Goal: Communication & Community: Answer question/provide support

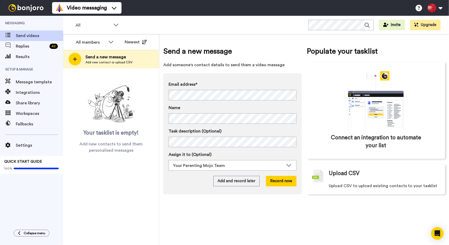
click at [31, 51] on div "Replies 42" at bounding box center [31, 46] width 63 height 11
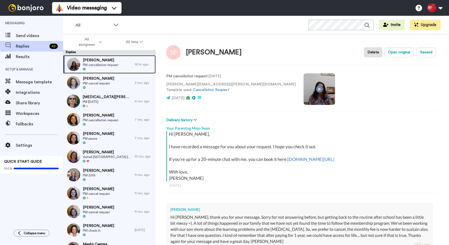
click at [95, 60] on span "[PERSON_NAME]" at bounding box center [101, 60] width 36 height 5
click at [95, 64] on span "PM cancellation request" at bounding box center [101, 65] width 36 height 4
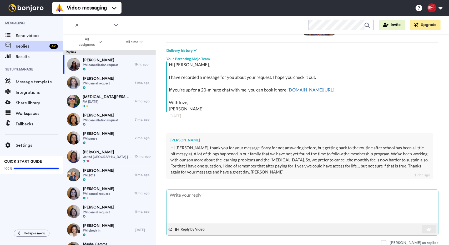
click at [200, 193] on textarea at bounding box center [302, 207] width 272 height 34
type textarea "x"
type textarea "H"
type textarea "x"
type textarea "Hi"
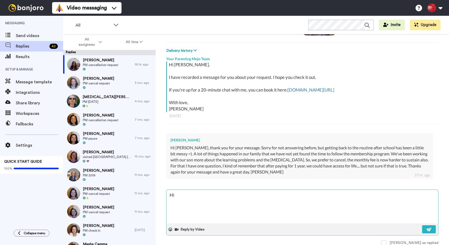
type textarea "x"
type textarea "Hi"
type textarea "x"
type textarea "Hi S"
type textarea "x"
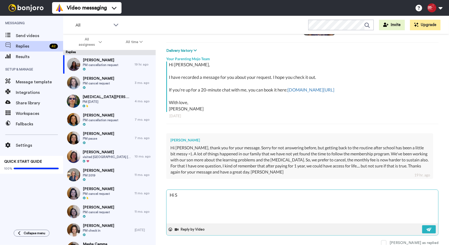
type textarea "Hi [PERSON_NAME]"
type textarea "x"
type textarea "Hi Sil"
type textarea "x"
type textarea "Hi [PERSON_NAME]"
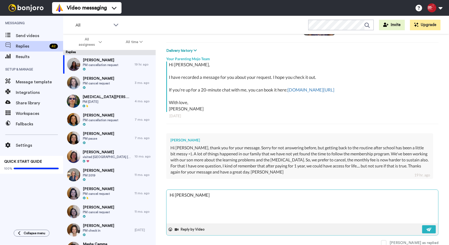
type textarea "x"
type textarea "Hi Sil"
type textarea "x"
type textarea "Hi [PERSON_NAME]"
type textarea "x"
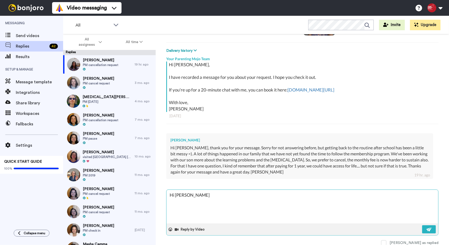
type textarea "Hi Sil"
type textarea "x"
type textarea "Hi [PERSON_NAME]"
type textarea "x"
type textarea "Hi Siliv"
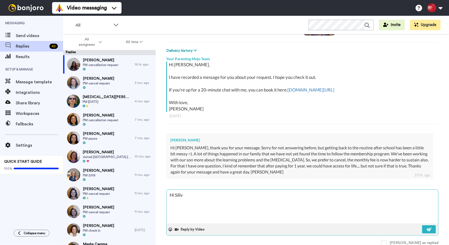
type textarea "x"
type textarea "Hi Siliva"
type textarea "x"
type textarea "Hi Siliva,"
type textarea "x"
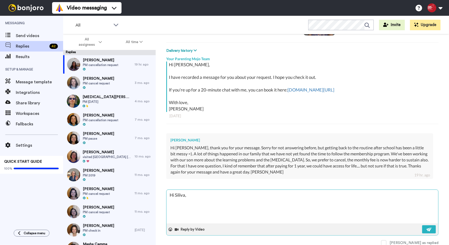
type textarea "Hi Siliva,"
type textarea "x"
type textarea "Hi Siliva,"
type textarea "x"
type textarea "Hi Siliva,"
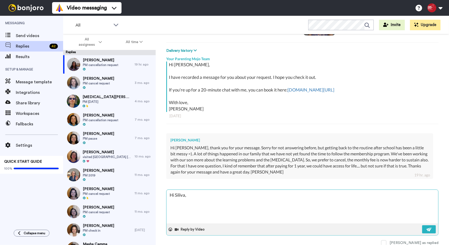
type textarea "x"
type textarea "Hi Siliva,"
type textarea "x"
type textarea "Hi Siliva"
type textarea "x"
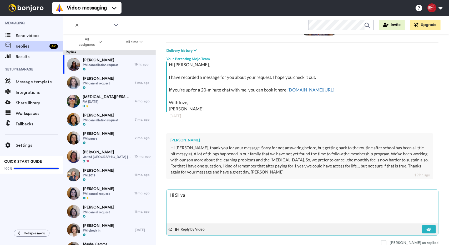
type textarea "Hi Siliv"
type textarea "x"
type textarea "Hi [PERSON_NAME]"
type textarea "x"
type textarea "Hi Sil"
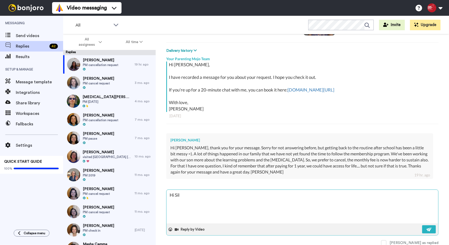
type textarea "x"
type textarea "Hi Silv"
type textarea "x"
type textarea "Hi Silvi"
type textarea "x"
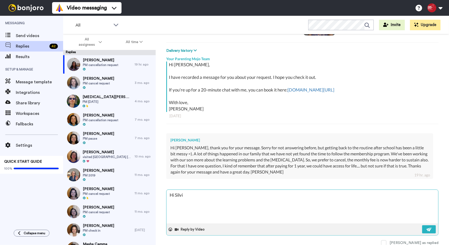
type textarea "Hi [PERSON_NAME]"
type textarea "x"
type textarea "Hi [PERSON_NAME],"
type textarea "x"
type textarea "Hi [PERSON_NAME],"
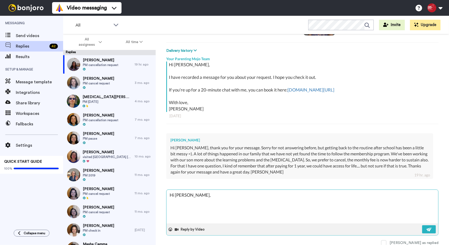
type textarea "x"
type textarea "Hi [PERSON_NAME], T"
type textarea "x"
type textarea "Hi [PERSON_NAME], Th"
type textarea "x"
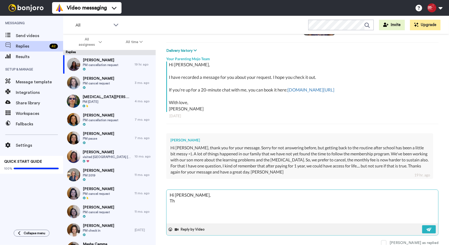
type textarea "Hi [PERSON_NAME], Tha"
type textarea "x"
type textarea "Hi [PERSON_NAME], Than"
type textarea "x"
type textarea "Hi [PERSON_NAME], Thank"
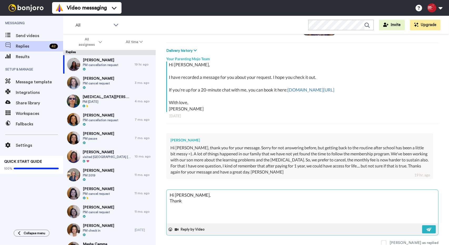
type textarea "x"
type textarea "Hi [PERSON_NAME], Thank"
type textarea "x"
type textarea "Hi [PERSON_NAME], Thank y"
type textarea "x"
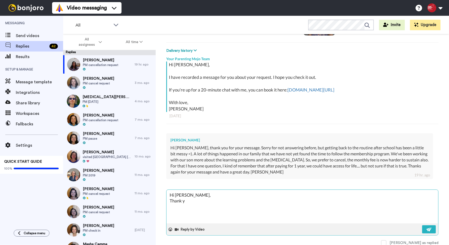
type textarea "Hi [PERSON_NAME], Thank [PERSON_NAME]"
type textarea "x"
type textarea "Hi [PERSON_NAME], Thank you"
type textarea "x"
type textarea "Hi [PERSON_NAME], Thank you"
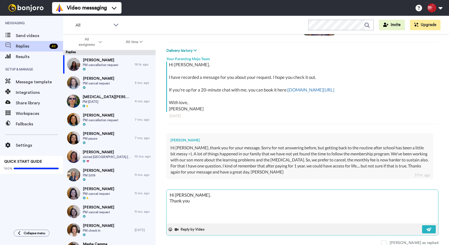
type textarea "x"
type textarea "Hi [PERSON_NAME], Thank you f"
type textarea "x"
type textarea "Hi [PERSON_NAME], Thank you fo"
type textarea "x"
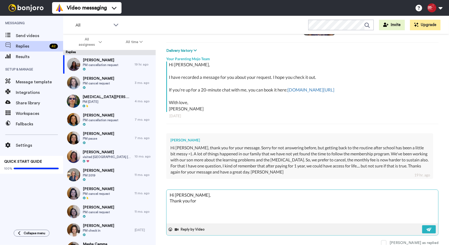
type textarea "Hi [PERSON_NAME], Thank you for"
type textarea "x"
type textarea "Hi [PERSON_NAME], Thank you for r"
type textarea "x"
type textarea "Hi [PERSON_NAME], Thank you for re"
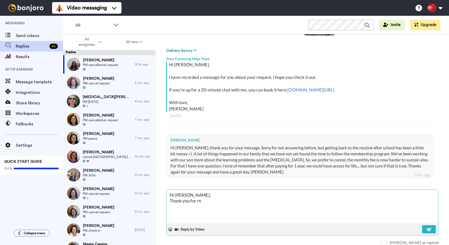
type textarea "x"
type textarea "Hi [PERSON_NAME], Thank you for [PERSON_NAME]"
type textarea "x"
type textarea "Hi [PERSON_NAME], Thank you for reac"
type textarea "x"
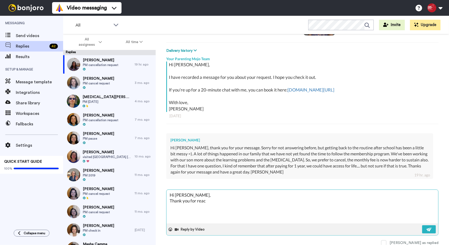
type textarea "Hi [PERSON_NAME], Thank you for reach"
type textarea "x"
type textarea "Hi [PERSON_NAME], Thank you for reachi"
type textarea "x"
type textarea "Hi [PERSON_NAME], Thank you for reachin"
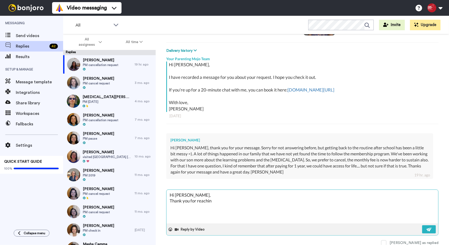
type textarea "x"
type textarea "Hi [PERSON_NAME], Thank you for reachin"
type textarea "x"
type textarea "Hi [PERSON_NAME], Thank you for reachin o"
type textarea "x"
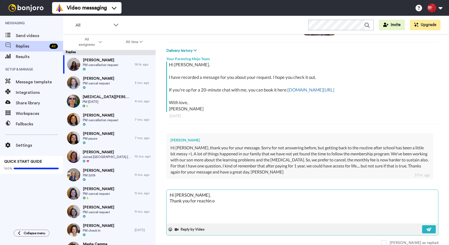
type textarea "Hi [PERSON_NAME], Thank you for reachin"
type textarea "x"
type textarea "Hi [PERSON_NAME], Thank you for reachin g"
type textarea "x"
type textarea "Hi [PERSON_NAME], Thank you for reachin g"
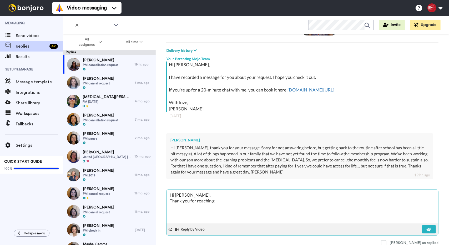
type textarea "x"
type textarea "Hi [PERSON_NAME], Thank you for reachin g o"
type textarea "x"
type textarea "Hi [PERSON_NAME], Thank you for reachin g ou"
type textarea "x"
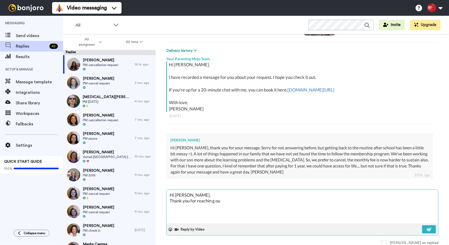
type textarea "Hi [PERSON_NAME], Thank you for reachin g out"
type textarea "x"
type textarea "Hi [PERSON_NAME], Thank you for reachin g out."
type textarea "x"
type textarea "Hi [PERSON_NAME], Thank you for reachin g out."
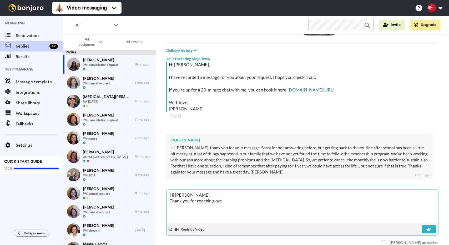
type textarea "x"
type textarea "Hi [PERSON_NAME], Thank you for reachin g out."
type textarea "x"
type textarea "Hi [PERSON_NAME], Thank you for reachin g out"
type textarea "x"
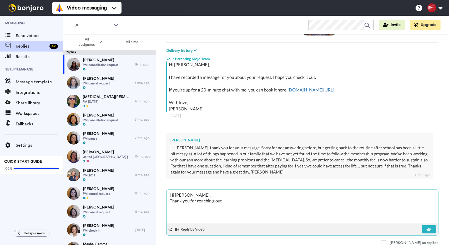
type textarea "Hi [PERSON_NAME], Thank you for reachin g ou"
type textarea "x"
type textarea "Hi [PERSON_NAME], Thank you for reachin g o"
type textarea "x"
type textarea "Hi [PERSON_NAME], Thank you for reachin g"
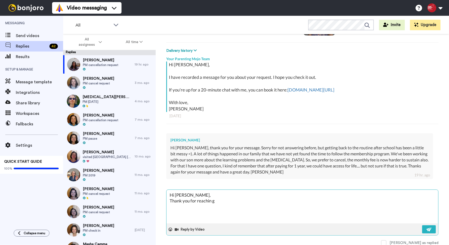
type textarea "x"
type textarea "Hi [PERSON_NAME], Thank you for reachin g"
type textarea "x"
type textarea "Hi [PERSON_NAME], Thank you for reachin"
type textarea "x"
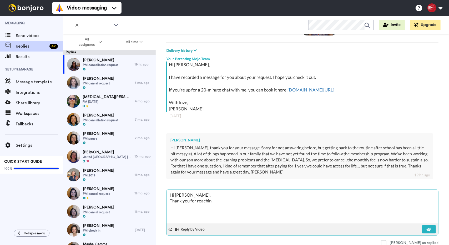
type textarea "Hi [PERSON_NAME], Thank you for reachin"
type textarea "x"
type textarea "Hi [PERSON_NAME], Thank you for reaching"
type textarea "x"
type textarea "Hi [PERSON_NAME], Thank you for reaching"
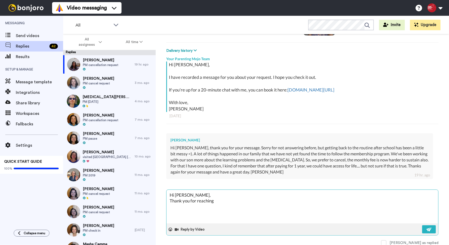
type textarea "x"
type textarea "Hi [PERSON_NAME], Thank you for reaching o"
type textarea "x"
type textarea "Hi [PERSON_NAME], Thank you for reaching ou"
type textarea "x"
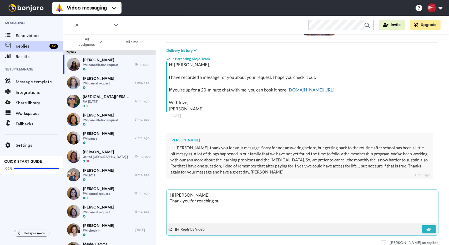
type textarea "Hi [PERSON_NAME], Thank you for reaching out"
type textarea "x"
type textarea "Hi [PERSON_NAME], Thank you for reaching out."
type textarea "x"
type textarea "Hi [PERSON_NAME], Thank you for reaching out."
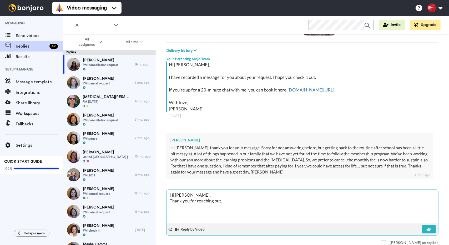
type textarea "x"
type textarea "Hi [PERSON_NAME], Thank you for reaching out. I"
type textarea "x"
type textarea "Hi [PERSON_NAME], Thank you for reaching out. It"
type textarea "x"
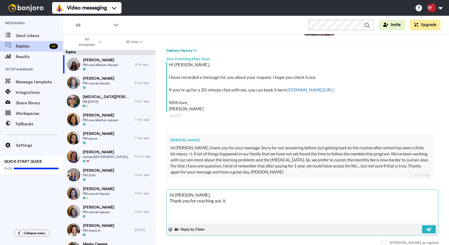
type textarea "Hi [PERSON_NAME], Thank you for reaching out. It"
type textarea "x"
type textarea "Hi [PERSON_NAME], Thank you for reaching out. It d"
type textarea "x"
type textarea "Hi [PERSON_NAME], Thank you for reaching out. It do"
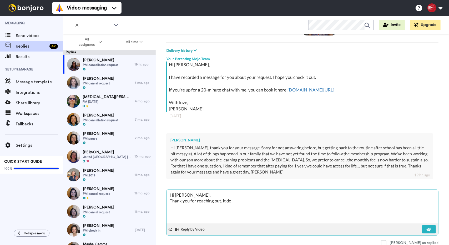
type textarea "x"
type textarea "Hi [PERSON_NAME], Thank you for reaching out. It doe"
type textarea "x"
type textarea "Hi [PERSON_NAME], Thank you for reaching out. It does"
type textarea "x"
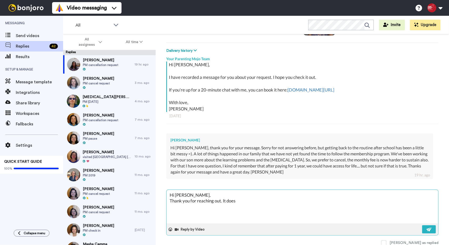
type textarea "Hi [PERSON_NAME], Thank you for reaching out. It does"
type textarea "x"
type textarea "Hi [PERSON_NAME], Thank you for reaching out. It does s"
type textarea "x"
type textarea "Hi [PERSON_NAME], Thank you for reaching out. It does so"
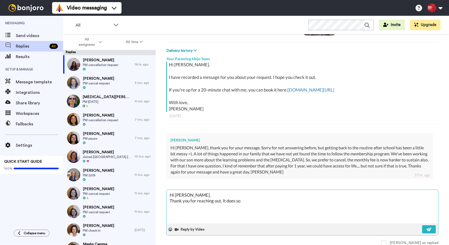
type textarea "x"
type textarea "Hi [PERSON_NAME], Thank you for reaching out. It does sou"
type textarea "x"
type textarea "Hi [PERSON_NAME], Thank you for reaching out. It does soun"
type textarea "x"
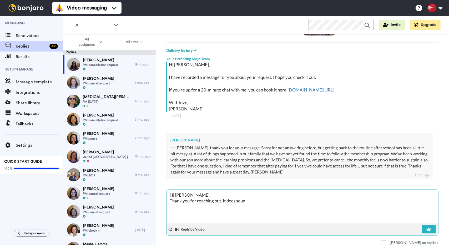
type textarea "Hi [PERSON_NAME], Thank you for reaching out. It does sound"
type textarea "x"
type textarea "Hi [PERSON_NAME], Thank you for reaching out. It does sound"
type textarea "x"
type textarea "Hi [PERSON_NAME], Thank you for reaching out. It does sound l"
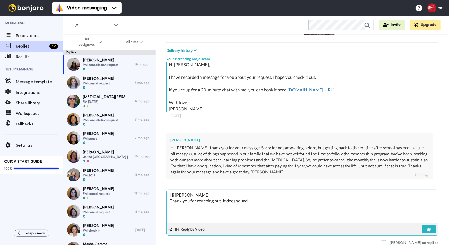
type textarea "x"
type textarea "Hi [PERSON_NAME], Thank you for reaching out. It does sound li"
type textarea "x"
type textarea "Hi [PERSON_NAME], Thank you for reaching out. It does sound lik"
type textarea "x"
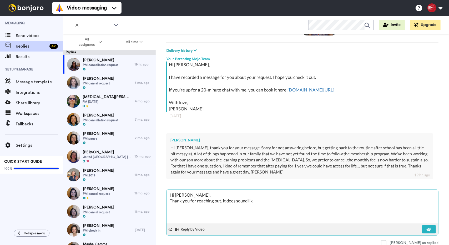
type textarea "Hi [PERSON_NAME], Thank you for reaching out. It does sound like"
type textarea "x"
type textarea "Hi [PERSON_NAME], Thank you for reaching out. It does sound like"
type textarea "x"
type textarea "Hi [PERSON_NAME], Thank you for reaching out. It does sound like y"
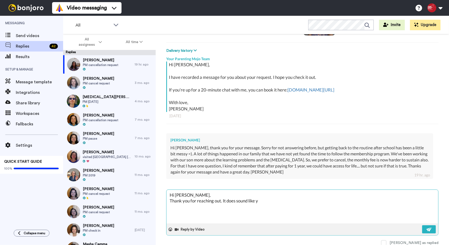
type textarea "x"
type textarea "Hi [PERSON_NAME], Thank you for reaching out. It does sound like yo"
type textarea "x"
type textarea "Hi [PERSON_NAME], Thank you for reaching out. It does sound like you"
type textarea "x"
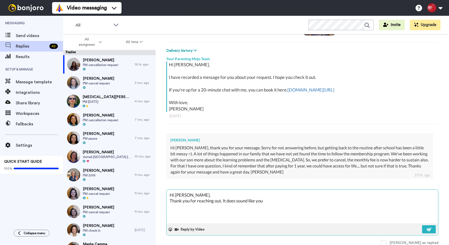
type textarea "Hi [PERSON_NAME], Thank you for reaching out. It does sound like you"
type textarea "x"
type textarea "Hi [PERSON_NAME], Thank you for reaching out. It does sound like you h"
type textarea "x"
type textarea "Hi [PERSON_NAME], Thank you for reaching out. It does sound like you ha"
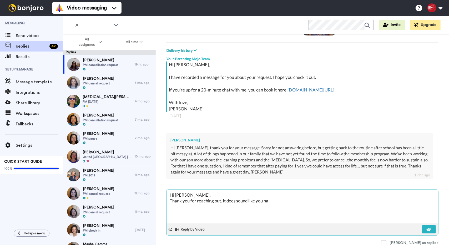
type textarea "x"
type textarea "Hi [PERSON_NAME], Thank you for reaching out. It does sound like you hav"
type textarea "x"
type textarea "Hi [PERSON_NAME], Thank you for reaching out. It does sound like you have"
type textarea "x"
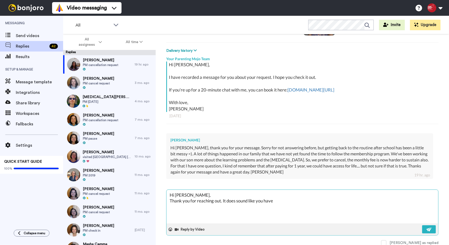
type textarea "Hi [PERSON_NAME], Thank you for reaching out. It does sound like you have"
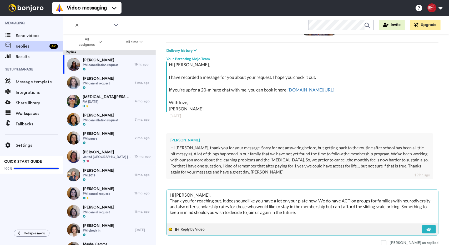
click at [170, 228] on icon at bounding box center [171, 230] width 4 height 4
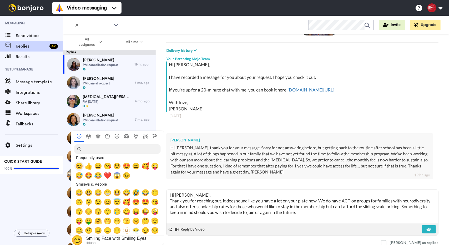
click at [76, 166] on span "😊" at bounding box center [79, 166] width 8 height 7
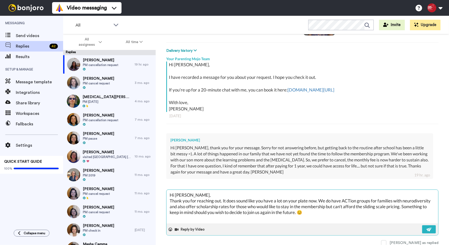
click at [352, 215] on textarea "Hi [PERSON_NAME], Thank you for reaching out. It does sound like you have a lot…" at bounding box center [302, 207] width 272 height 34
click at [173, 218] on textarea "Hi [PERSON_NAME], Thank you for reaching out. It does sound like you have a lot…" at bounding box center [302, 207] width 272 height 34
click at [292, 220] on textarea "Hi [PERSON_NAME], Thank you for reaching out. It does sound like you have a lot…" at bounding box center [302, 207] width 272 height 34
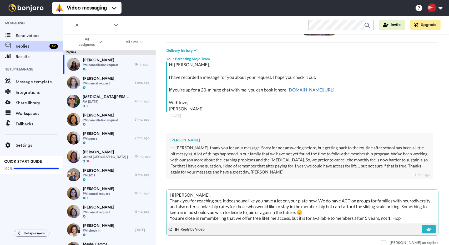
click at [336, 218] on textarea "Hi [PERSON_NAME], Thank you for reaching out. It does sound like you have a lot…" at bounding box center [302, 207] width 272 height 34
click at [400, 218] on textarea "Hi [PERSON_NAME], Thank you for reaching out. It does sound like you have a lot…" at bounding box center [302, 207] width 272 height 34
click at [169, 230] on div at bounding box center [170, 230] width 8 height 8
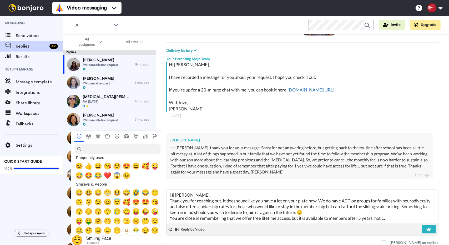
click at [119, 168] on span "☺️" at bounding box center [117, 166] width 8 height 7
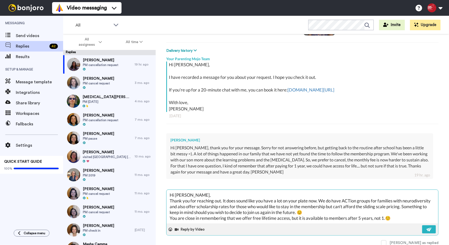
click at [359, 205] on textarea "Hi [PERSON_NAME], Thank you for reaching out. It does sound like you have a lot…" at bounding box center [302, 207] width 272 height 34
click at [358, 209] on textarea "Hi [PERSON_NAME], Thank you for reaching out. It does sound like you have a lot…" at bounding box center [302, 207] width 272 height 34
click at [357, 215] on textarea "Hi [PERSON_NAME], Thank you for reaching out. It does sound like you have a lot…" at bounding box center [302, 207] width 272 height 34
click at [168, 229] on div at bounding box center [170, 230] width 8 height 8
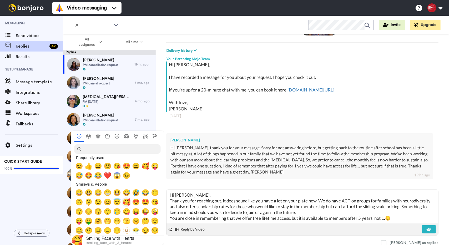
click at [123, 201] on span "🥰" at bounding box center [127, 202] width 8 height 7
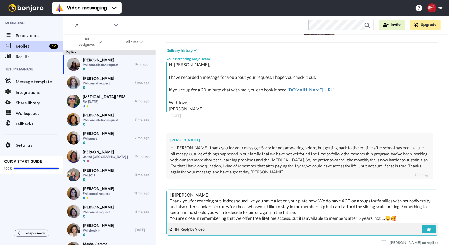
click at [417, 220] on textarea "Hi [PERSON_NAME], Thank you for reaching out. It does sound like you have a lot…" at bounding box center [302, 207] width 272 height 34
paste textarea "🥰"
click at [416, 214] on textarea "Hi [PERSON_NAME], Thank you for reaching out. It does sound like you have a lot…" at bounding box center [302, 207] width 272 height 34
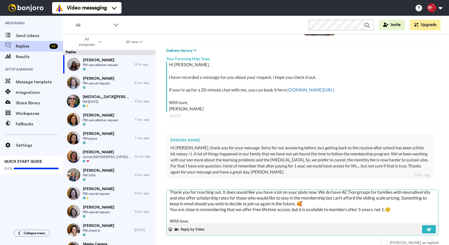
scroll to position [14, 0]
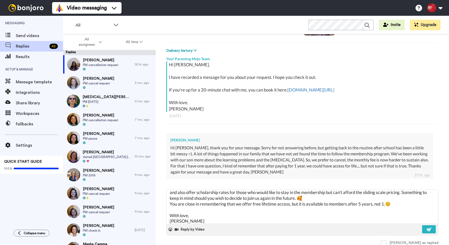
click at [426, 235] on div "Hi [PERSON_NAME], Thank you for reaching out. It does sound like you have a lot…" at bounding box center [302, 218] width 272 height 56
click at [426, 231] on button at bounding box center [429, 229] width 14 height 8
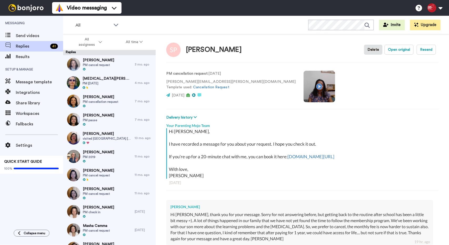
scroll to position [0, 0]
